Goal: Navigation & Orientation: Find specific page/section

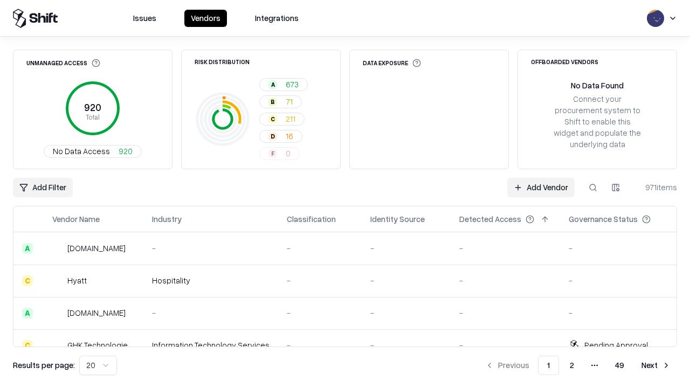
click at [98, 366] on html "Issues Vendors Integrations Unmanaged Access 920 Total No Data Access 920 Risk …" at bounding box center [345, 194] width 690 height 388
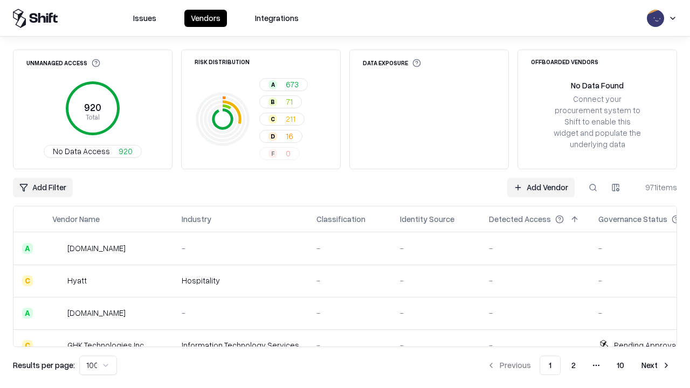
click at [656, 366] on button "Next" at bounding box center [656, 365] width 42 height 19
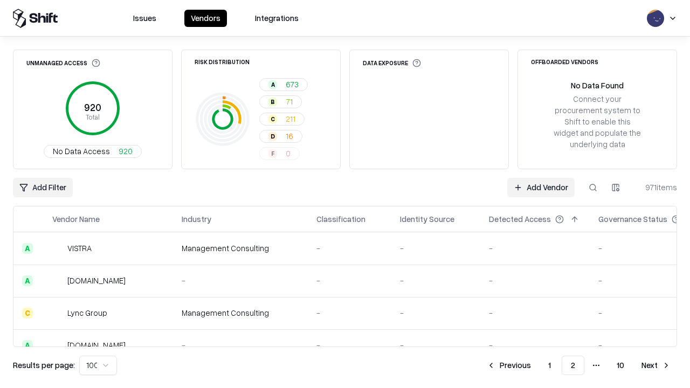
click at [656, 366] on button "Next" at bounding box center [656, 365] width 42 height 19
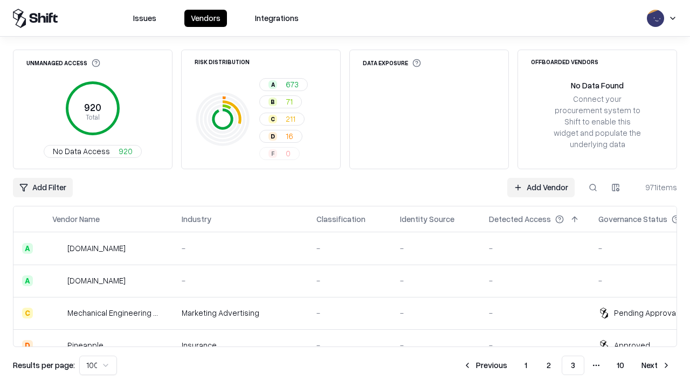
click at [656, 366] on button "Next" at bounding box center [656, 365] width 42 height 19
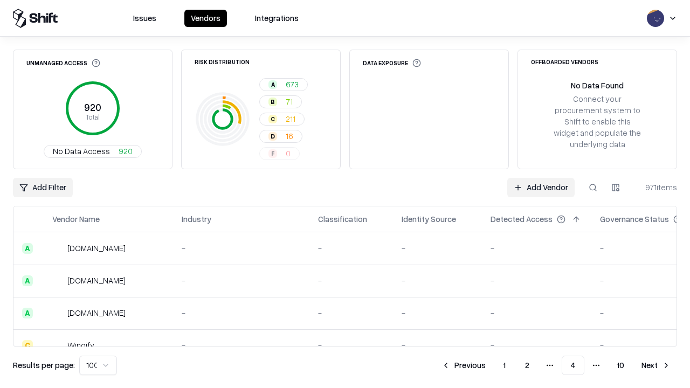
click at [656, 366] on button "Next" at bounding box center [656, 365] width 42 height 19
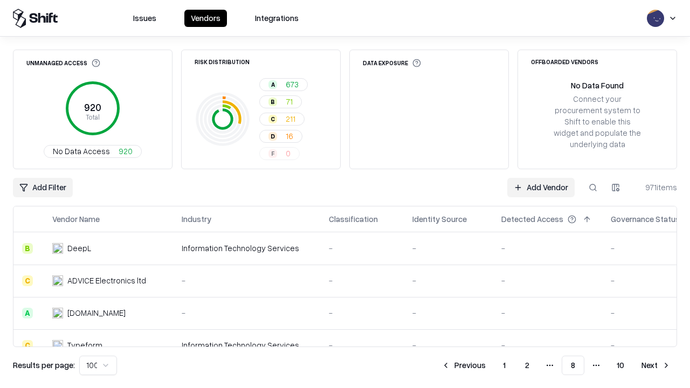
click at [656, 366] on button "Next" at bounding box center [656, 365] width 42 height 19
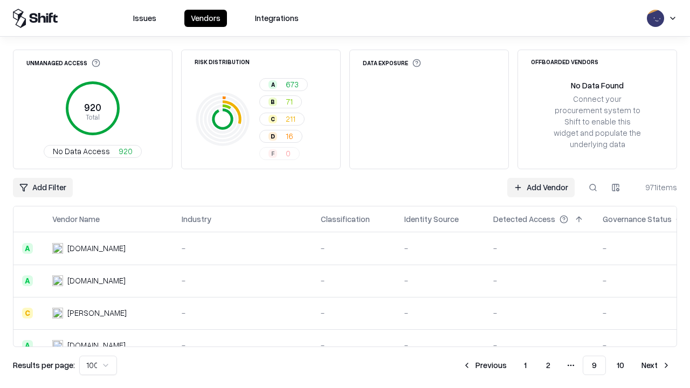
click at [656, 366] on button "Next" at bounding box center [656, 365] width 42 height 19
click at [509, 366] on button "Previous" at bounding box center [508, 365] width 57 height 19
click at [485, 366] on button "Previous" at bounding box center [484, 365] width 57 height 19
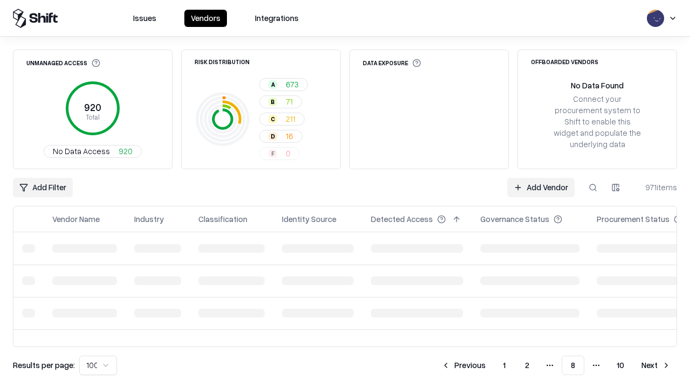
click at [464, 366] on button "Previous" at bounding box center [463, 365] width 57 height 19
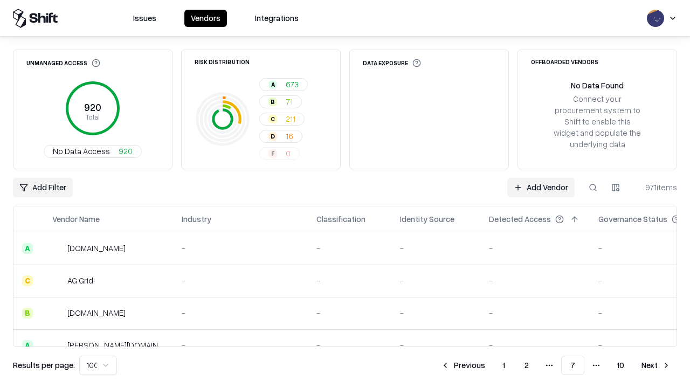
click at [463, 366] on button "Previous" at bounding box center [463, 365] width 57 height 19
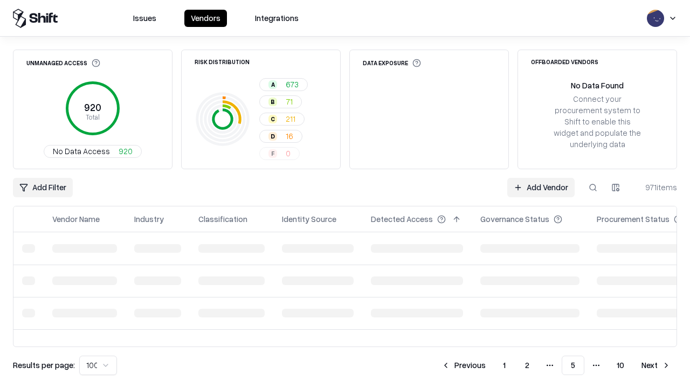
click at [464, 366] on button "Previous" at bounding box center [463, 365] width 57 height 19
